Goal: Transaction & Acquisition: Download file/media

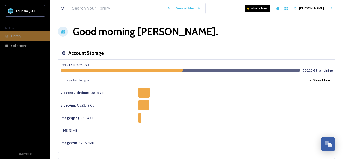
click at [12, 38] on span "Library" at bounding box center [16, 36] width 10 height 5
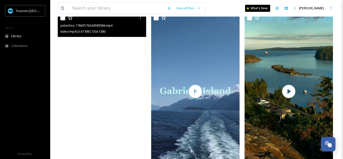
scroll to position [121, 0]
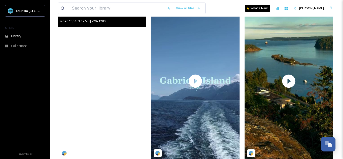
click at [105, 106] on video "yuliashxx-17843576244589384.mp4" at bounding box center [102, 81] width 88 height 157
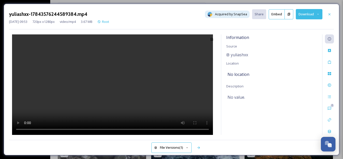
click at [312, 16] on button "Download" at bounding box center [309, 14] width 27 height 10
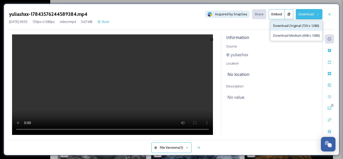
click at [294, 25] on span "Download Original (720 x 1280)" at bounding box center [297, 25] width 46 height 5
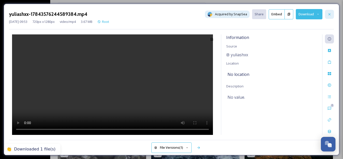
click at [330, 14] on icon at bounding box center [330, 14] width 2 height 2
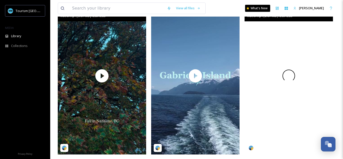
scroll to position [125, 0]
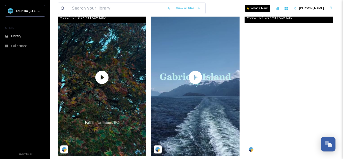
click at [294, 74] on video "dhirendra__chauhan__-6147823.mp4" at bounding box center [289, 77] width 88 height 157
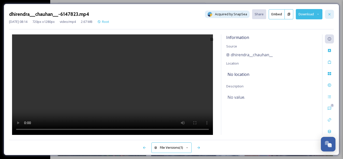
click at [332, 14] on div at bounding box center [329, 14] width 9 height 9
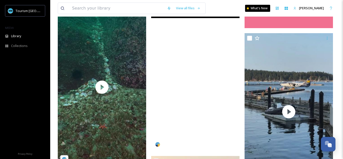
scroll to position [1182, 0]
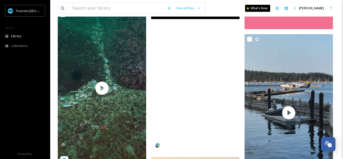
click at [187, 89] on video "downtown.nanaimo-18057609542418271.mp4" at bounding box center [195, 73] width 88 height 157
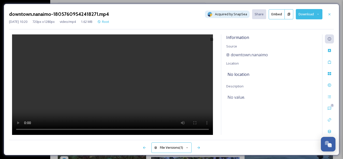
click at [313, 13] on button "Download" at bounding box center [309, 14] width 27 height 10
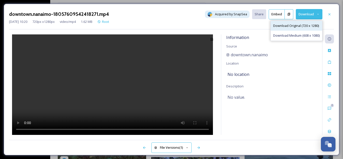
click at [307, 27] on span "Download Original (720 x 1280)" at bounding box center [297, 25] width 46 height 5
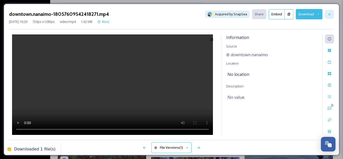
click at [328, 18] on div at bounding box center [329, 14] width 9 height 9
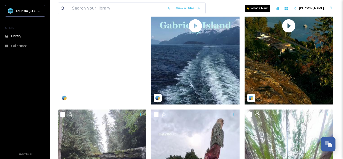
scroll to position [84, 0]
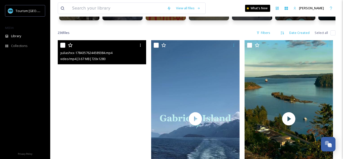
click at [113, 76] on video "yuliashxx-17843576244589384.mp4" at bounding box center [102, 118] width 88 height 157
